Goal: Find specific page/section: Find specific page/section

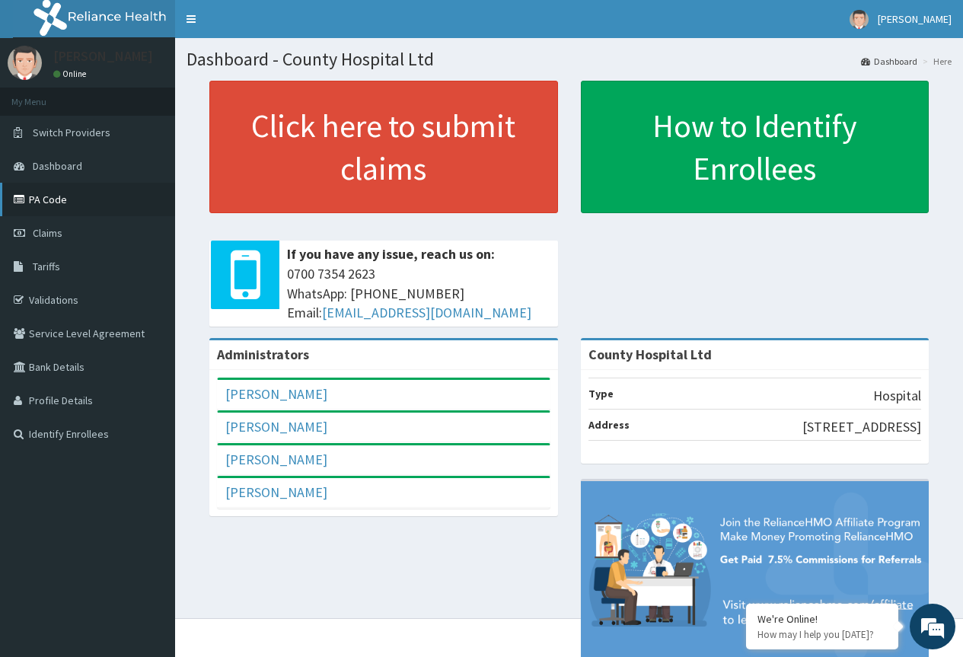
click at [75, 200] on link "PA Code" at bounding box center [87, 200] width 175 height 34
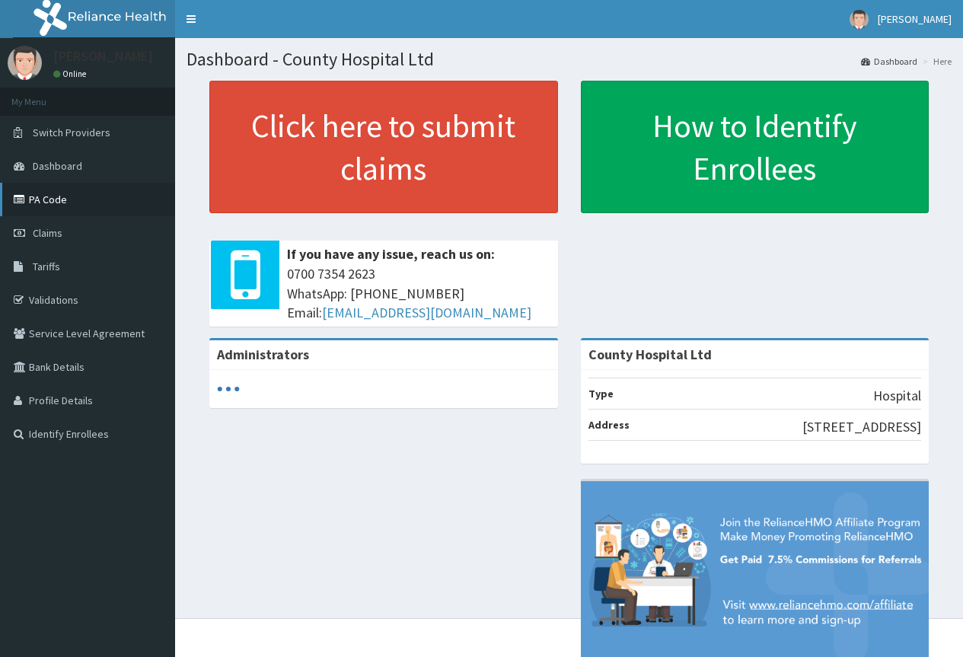
click at [73, 197] on link "PA Code" at bounding box center [87, 200] width 175 height 34
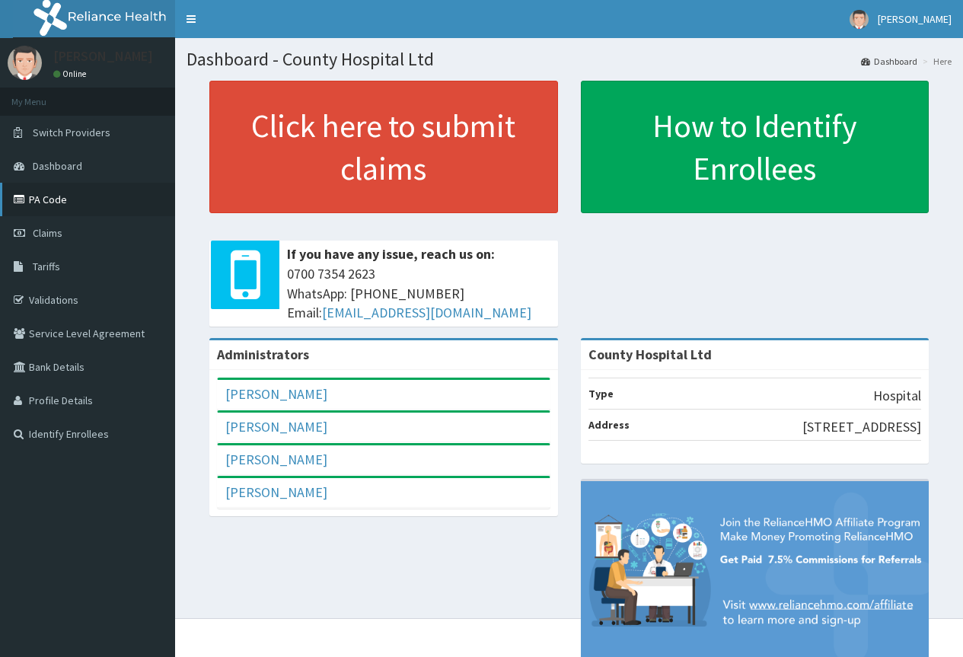
click at [90, 196] on link "PA Code" at bounding box center [87, 200] width 175 height 34
